Goal: Obtain resource: Obtain resource

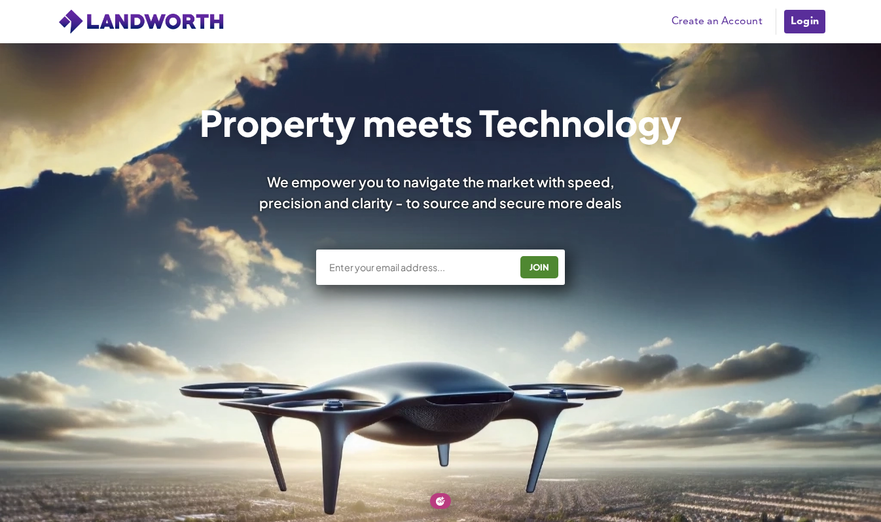
click at [719, 16] on link "Create an Account" at bounding box center [717, 22] width 104 height 20
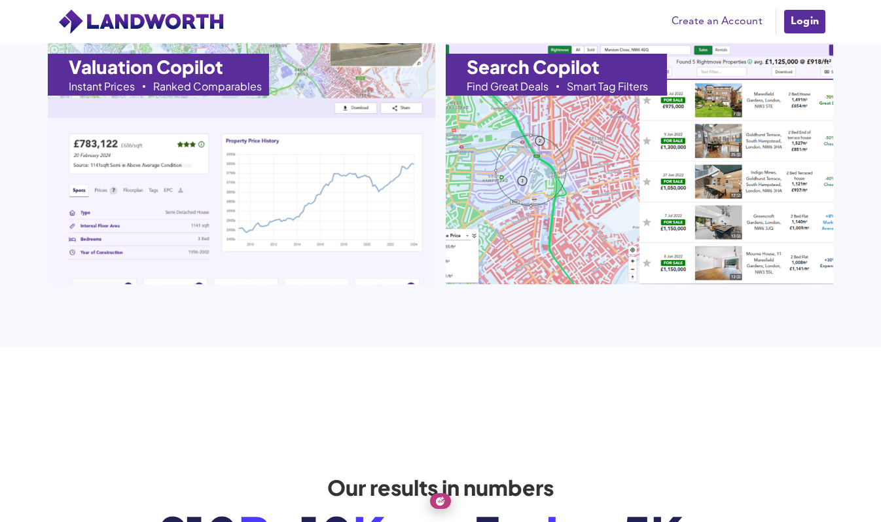
scroll to position [1522, 0]
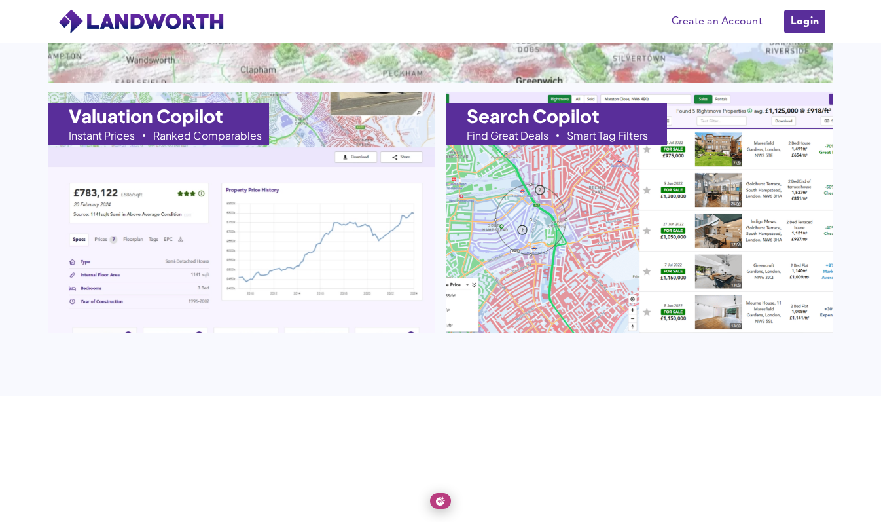
click at [412, 219] on img at bounding box center [241, 212] width 426 height 265
